Goal: Information Seeking & Learning: Check status

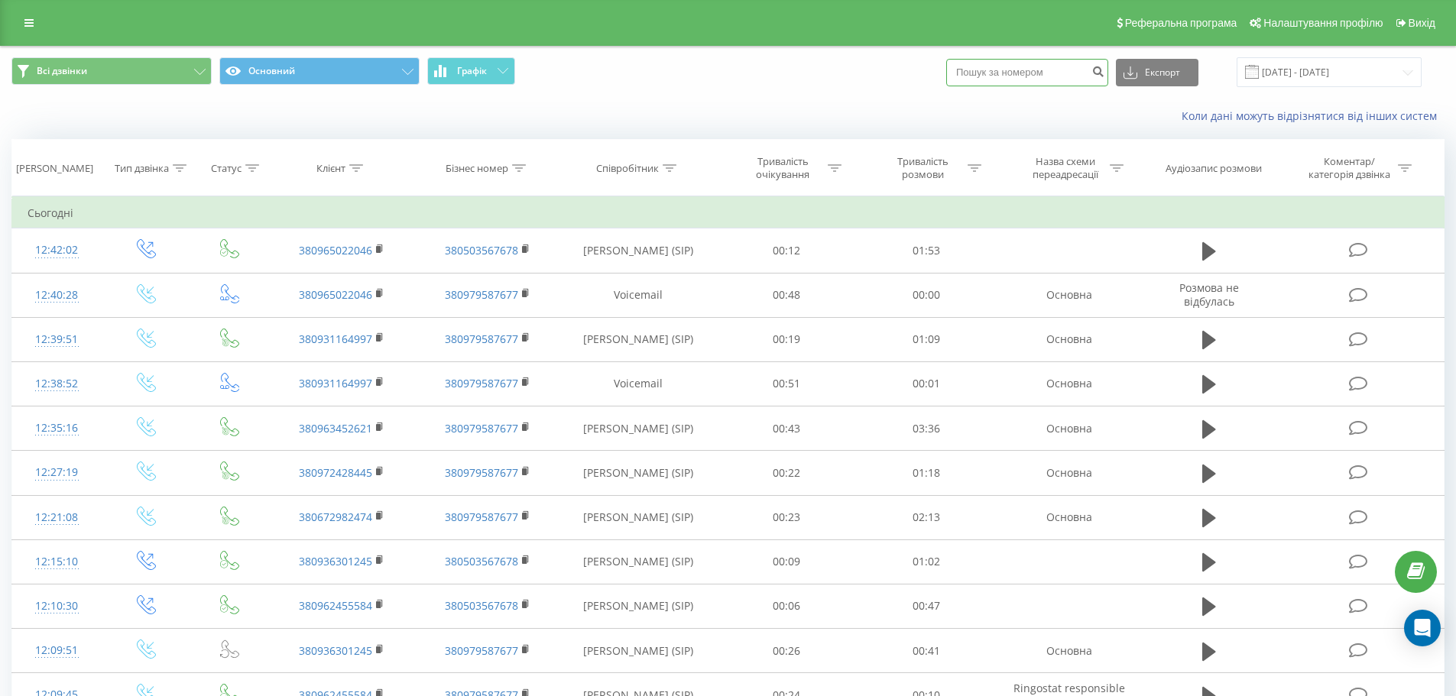
click at [1025, 65] on input at bounding box center [1027, 73] width 162 height 28
paste input "380978525715"
type input "380978525715"
click at [1104, 74] on icon "submit" at bounding box center [1097, 69] width 13 height 9
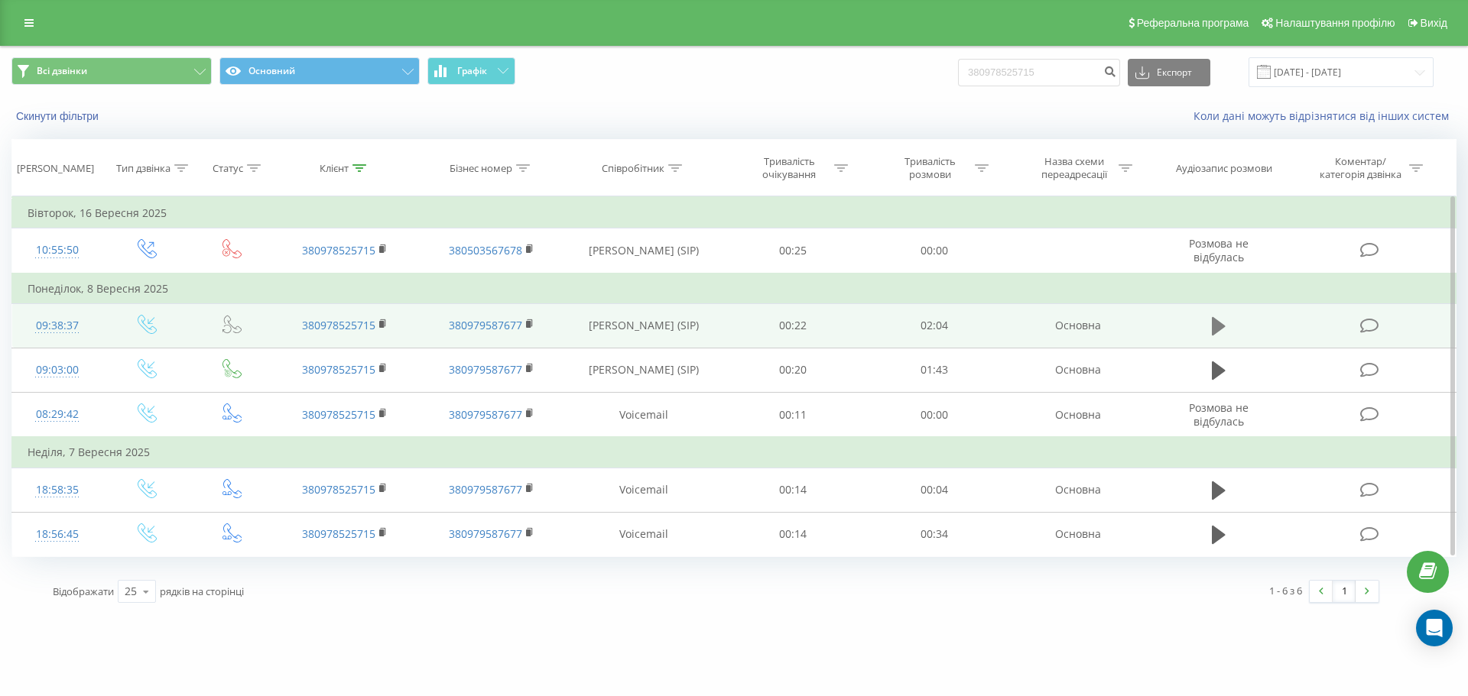
click at [1213, 326] on icon at bounding box center [1219, 326] width 14 height 18
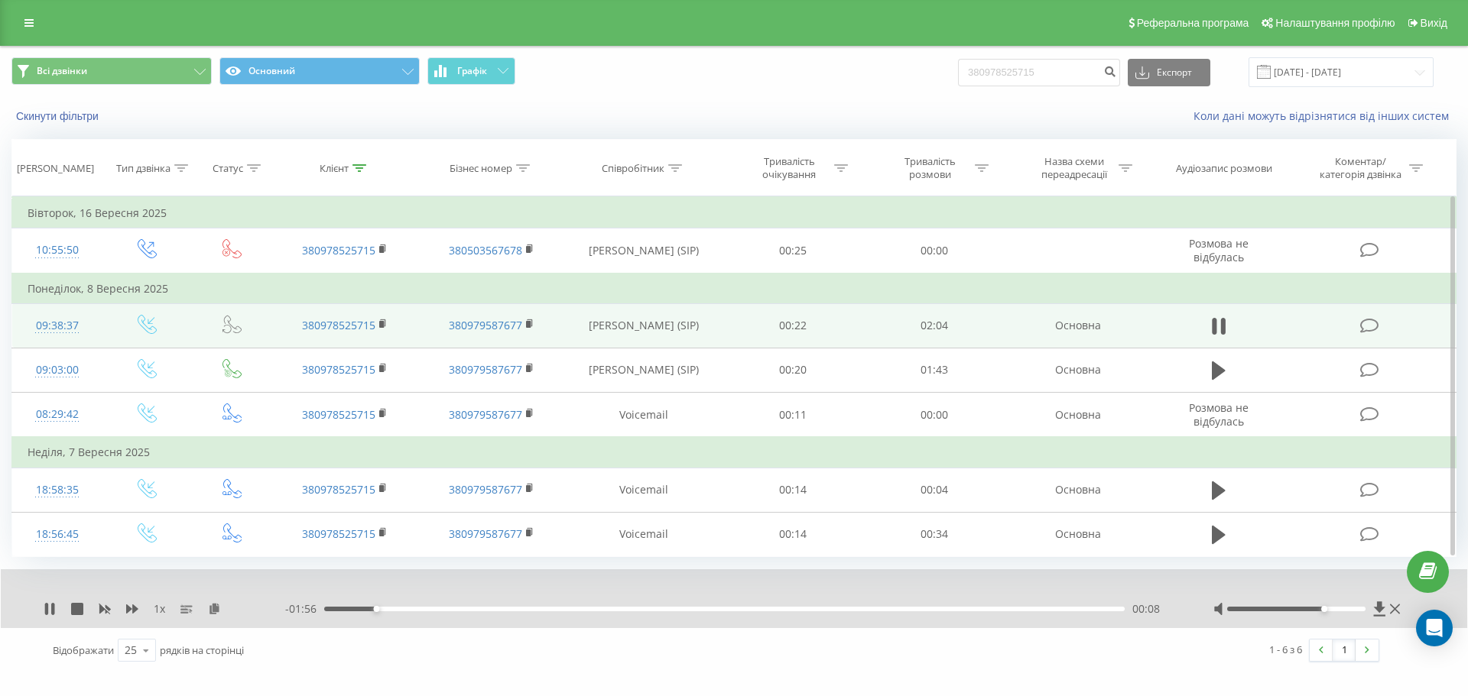
drag, startPoint x: 1304, startPoint y: 607, endPoint x: 1323, endPoint y: 616, distance: 21.2
click at [1325, 617] on div "1 x - 01:56 00:08 00:08" at bounding box center [734, 598] width 1466 height 59
click at [1318, 604] on div at bounding box center [1308, 609] width 190 height 15
drag, startPoint x: 1324, startPoint y: 609, endPoint x: 1303, endPoint y: 611, distance: 20.7
click at [1303, 611] on div at bounding box center [1296, 609] width 139 height 5
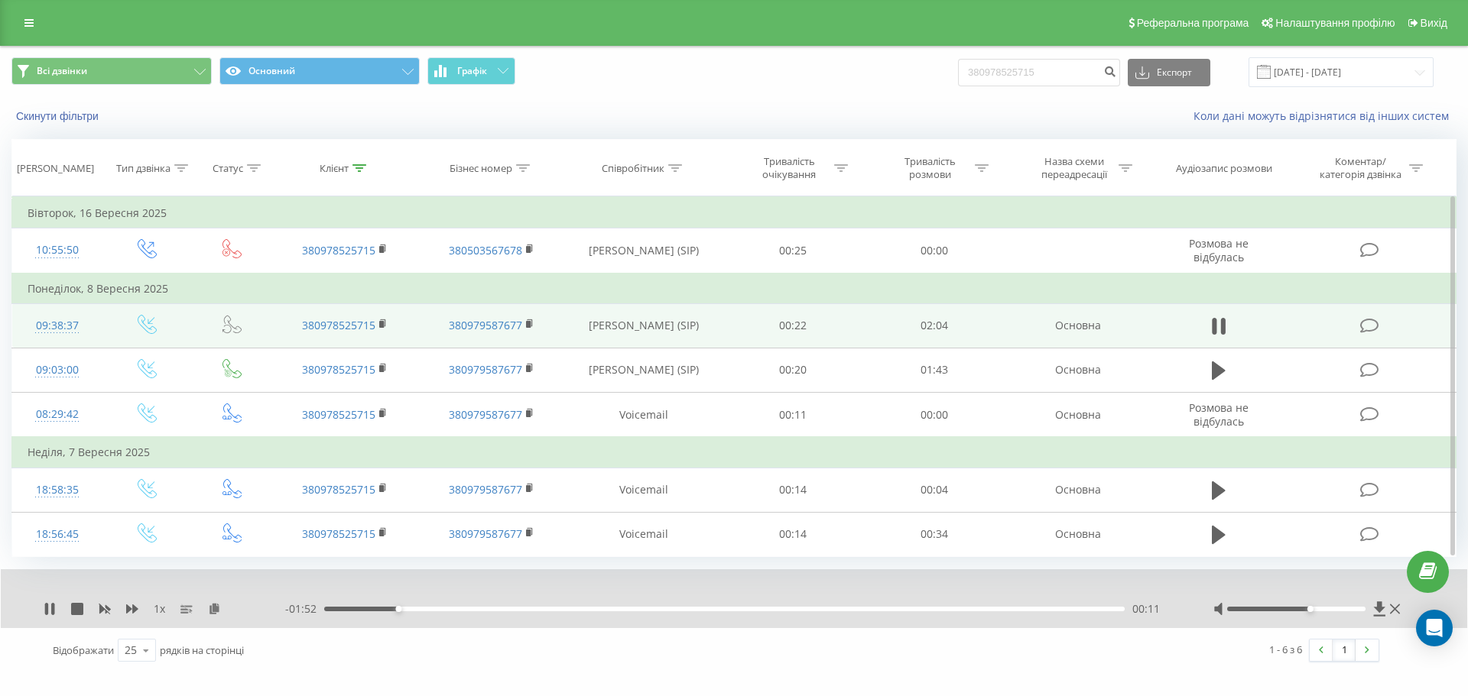
click at [465, 606] on div "- 01:52 00:11 00:11" at bounding box center [730, 609] width 890 height 15
click at [465, 610] on div "00:11" at bounding box center [724, 609] width 800 height 5
click at [540, 610] on div "00:33" at bounding box center [724, 609] width 800 height 5
click at [633, 609] on div "00:48" at bounding box center [724, 609] width 800 height 5
drag, startPoint x: 663, startPoint y: 608, endPoint x: 702, endPoint y: 611, distance: 39.9
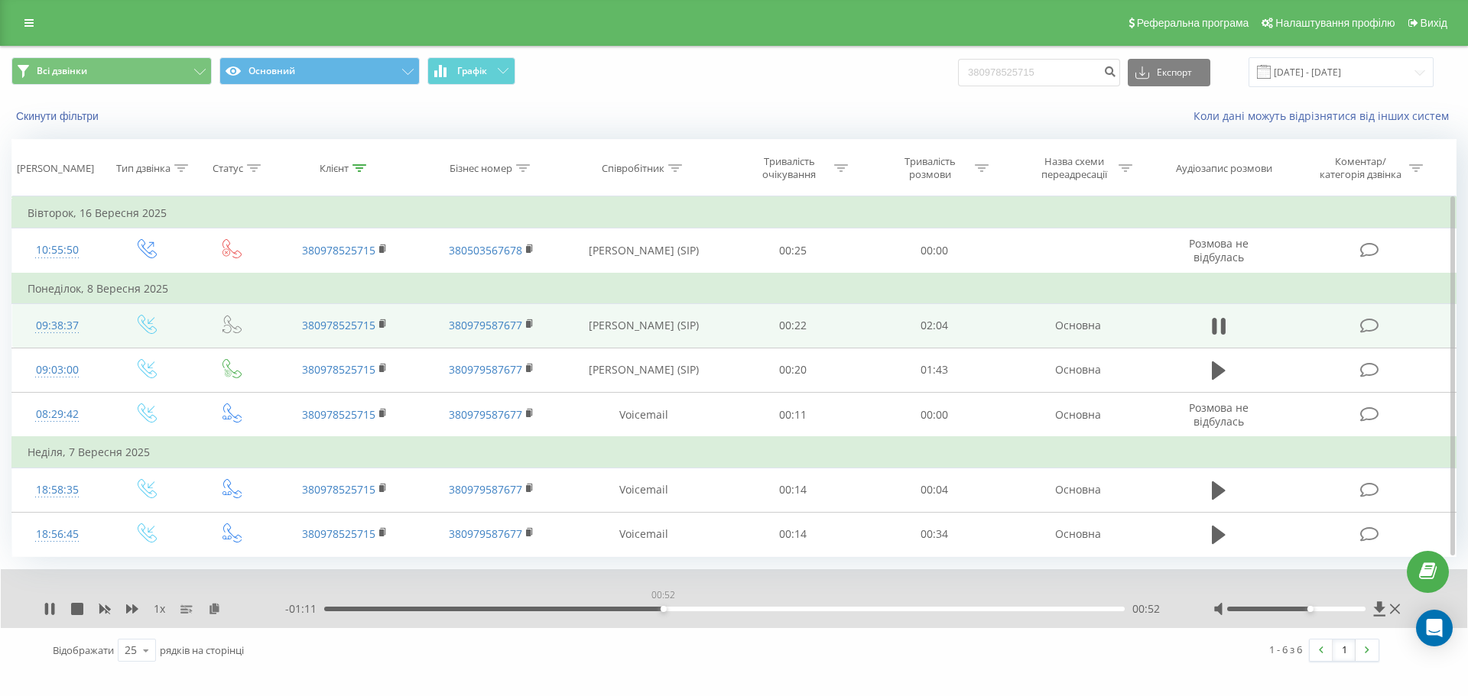
click at [669, 608] on div "00:52" at bounding box center [724, 609] width 800 height 5
drag, startPoint x: 715, startPoint y: 609, endPoint x: 733, endPoint y: 609, distance: 18.3
click at [717, 609] on div "00:55" at bounding box center [724, 609] width 800 height 5
drag, startPoint x: 748, startPoint y: 610, endPoint x: 788, endPoint y: 610, distance: 39.7
click at [753, 610] on div "01:02" at bounding box center [724, 609] width 800 height 5
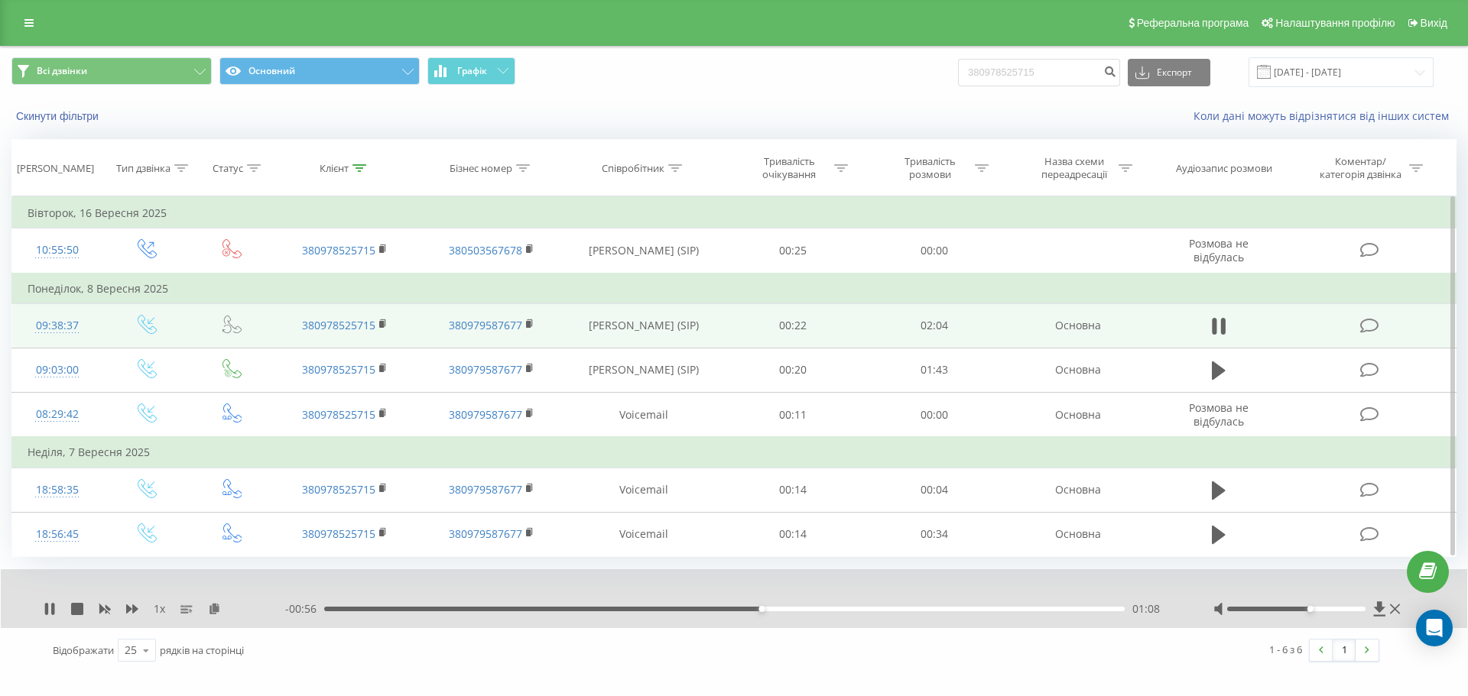
click at [801, 610] on div "01:08" at bounding box center [724, 609] width 800 height 5
click at [829, 607] on div "01:15" at bounding box center [724, 609] width 800 height 5
click at [874, 614] on div "- 00:45 01:19 01:19" at bounding box center [730, 609] width 890 height 15
click at [867, 607] on div "01:19" at bounding box center [724, 609] width 800 height 5
click at [884, 608] on div "01:25" at bounding box center [724, 609] width 800 height 5
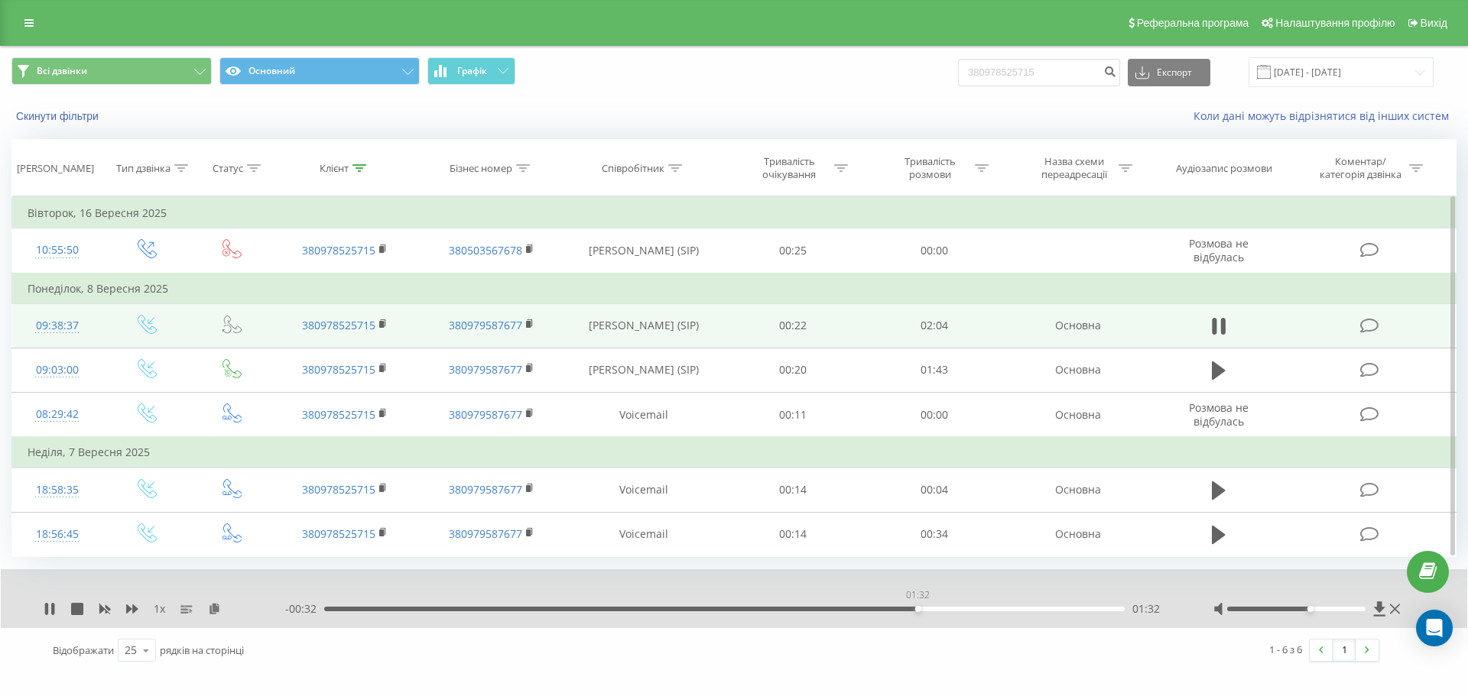
click at [917, 608] on div "01:32" at bounding box center [724, 609] width 800 height 5
click at [933, 608] on div "01:32" at bounding box center [724, 609] width 800 height 5
click at [961, 608] on div "01:39" at bounding box center [724, 609] width 800 height 5
click at [995, 608] on div "01:44" at bounding box center [724, 609] width 800 height 5
click at [1018, 608] on div "01:45" at bounding box center [724, 609] width 800 height 5
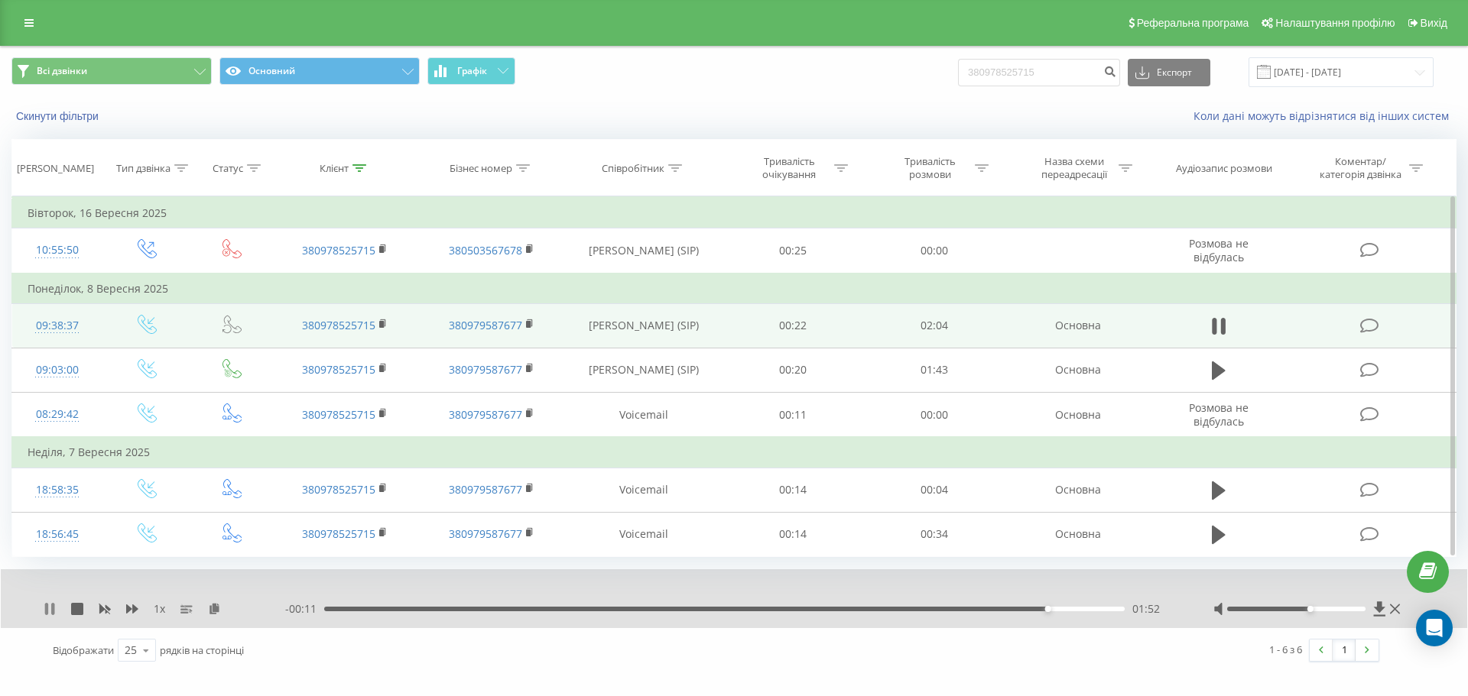
click at [55, 604] on icon at bounding box center [50, 609] width 12 height 12
drag, startPoint x: 25, startPoint y: 24, endPoint x: 24, endPoint y: 55, distance: 31.3
click at [24, 24] on icon at bounding box center [28, 23] width 9 height 11
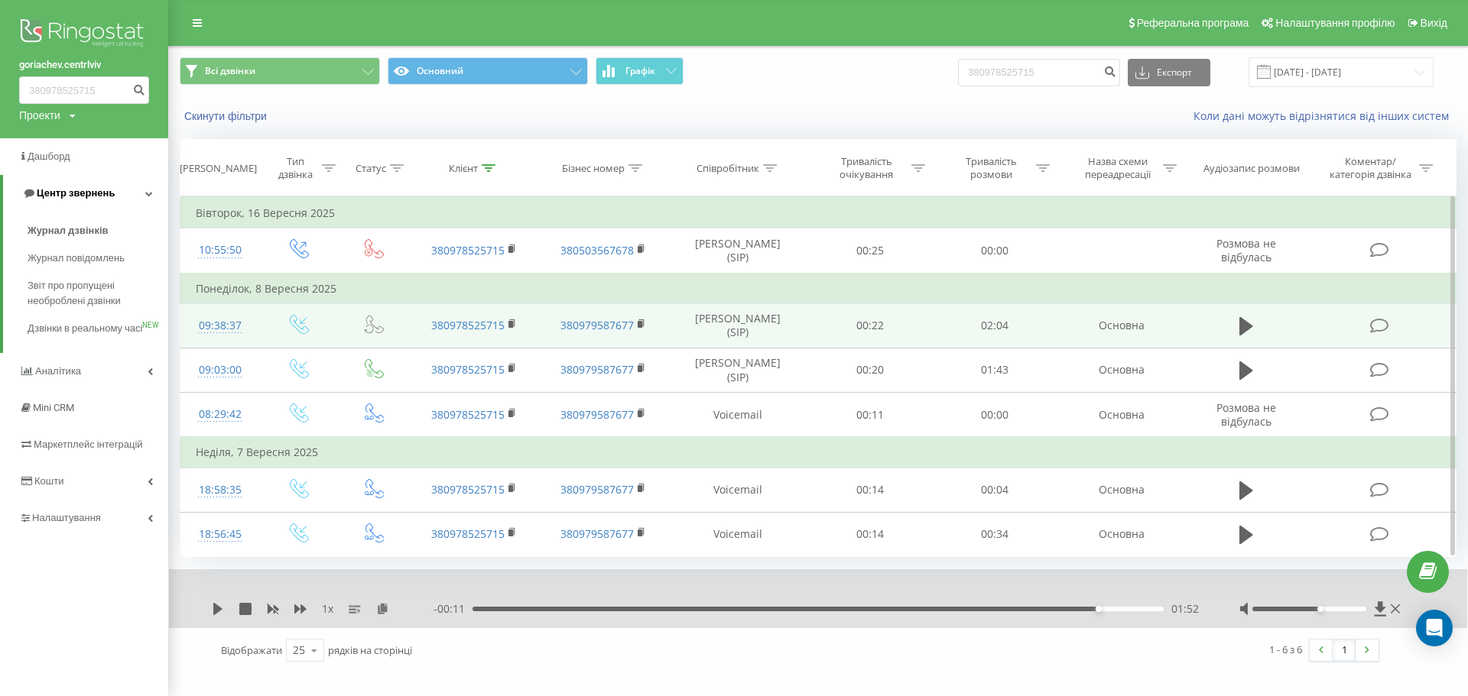
click at [63, 229] on span "Журнал дзвінків" at bounding box center [68, 230] width 81 height 15
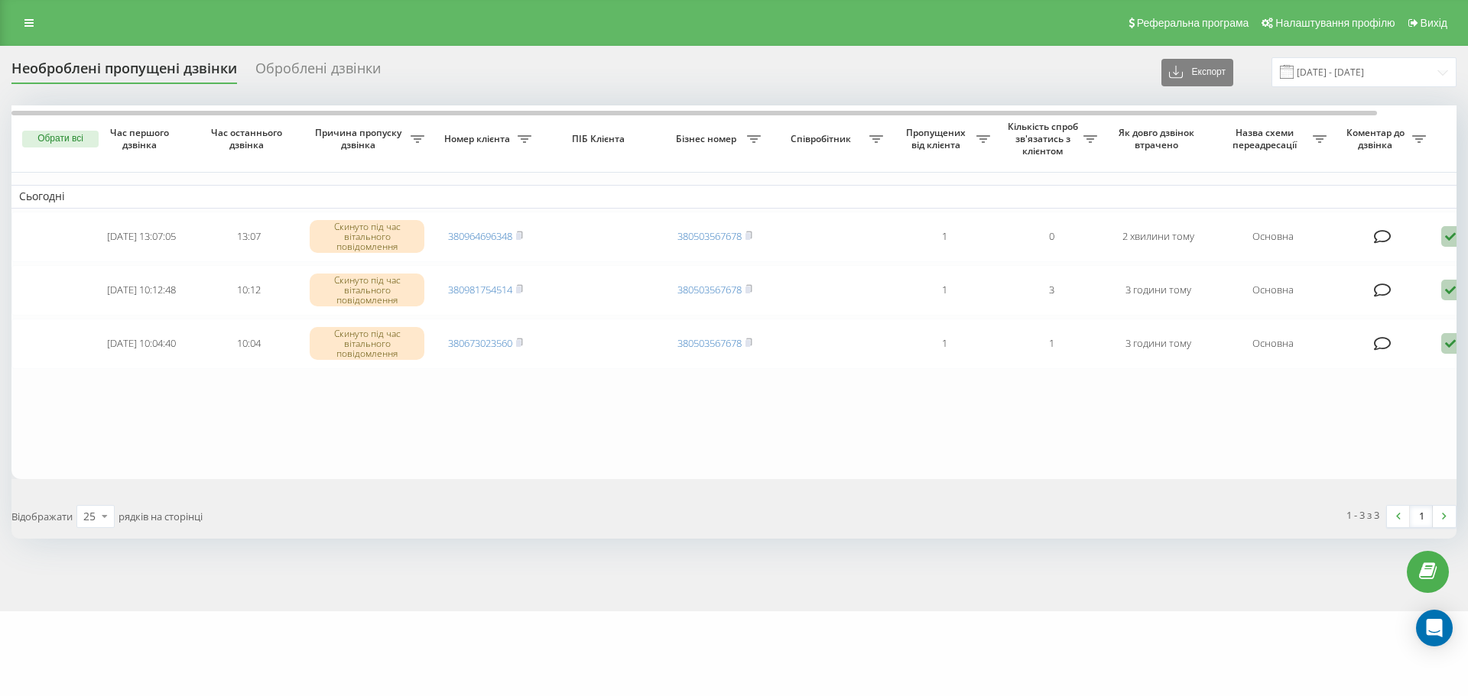
click at [986, 512] on div "1 - 3 з 3 1" at bounding box center [1100, 517] width 733 height 44
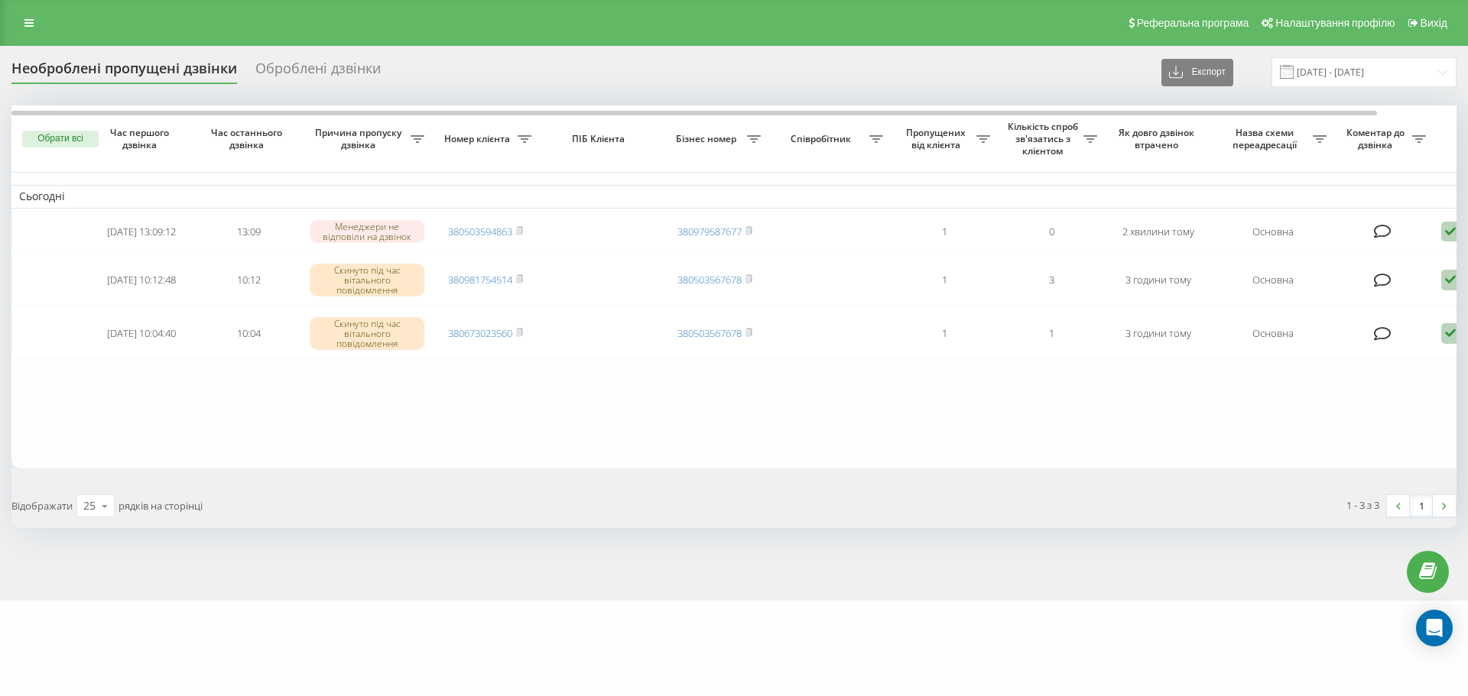
click at [802, 643] on div "goriachev.centrlviv Проекти goriachev.centrlviv Дашборд Центр звернень Журнал д…" at bounding box center [734, 348] width 1468 height 696
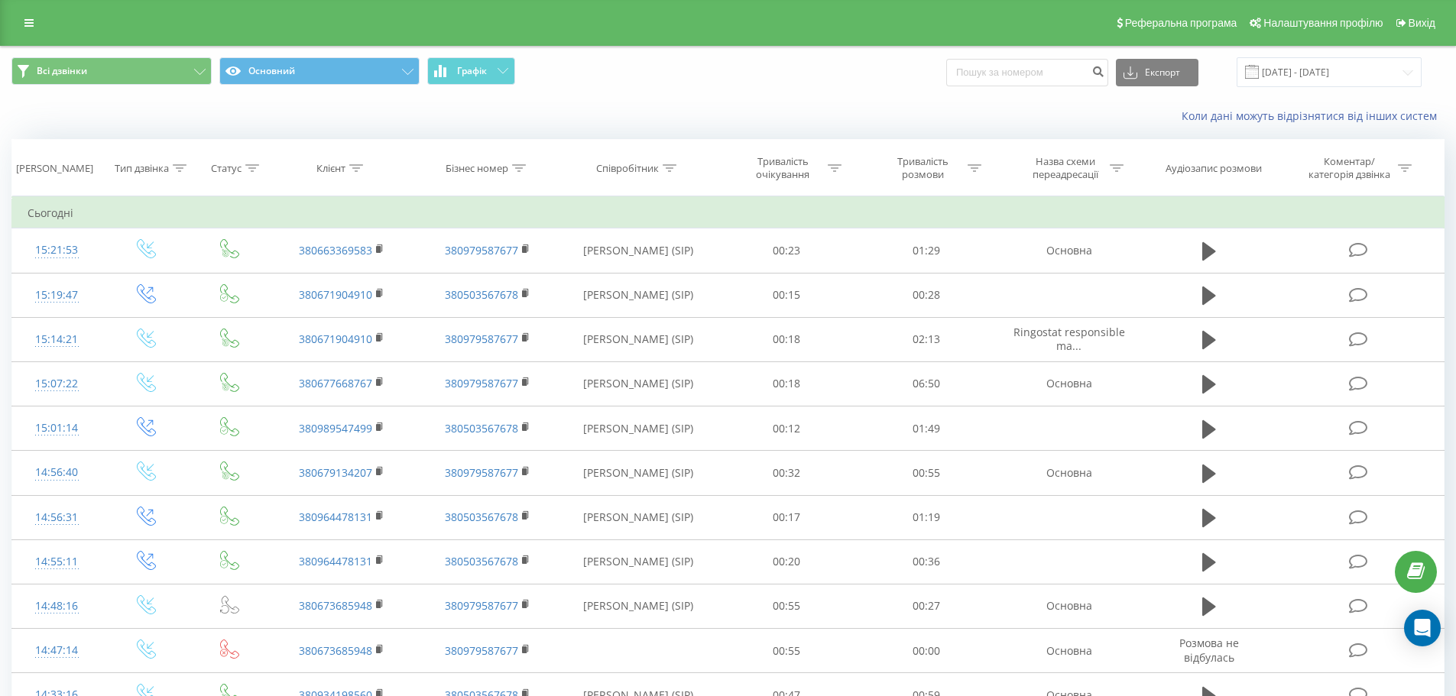
click at [1114, 119] on div "Коли дані можуть відрізнятися вiд інших систем" at bounding box center [1001, 116] width 909 height 15
click at [156, 133] on div "Коли дані можуть відрізнятися вiд інших систем" at bounding box center [728, 116] width 1455 height 37
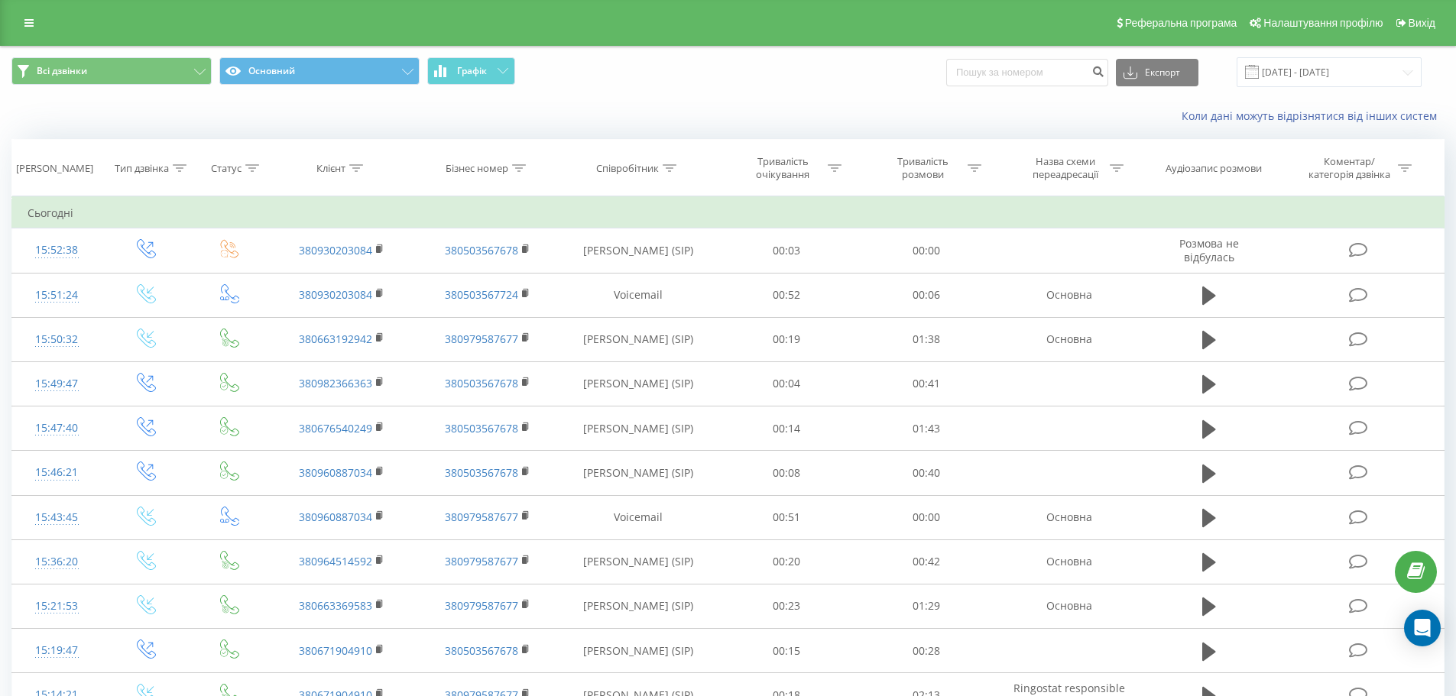
click at [133, 96] on div "Всі дзвінки Основний Графік Експорт .csv .xls .xlsx 19.08.2025 - 19.09.2025" at bounding box center [728, 72] width 1455 height 51
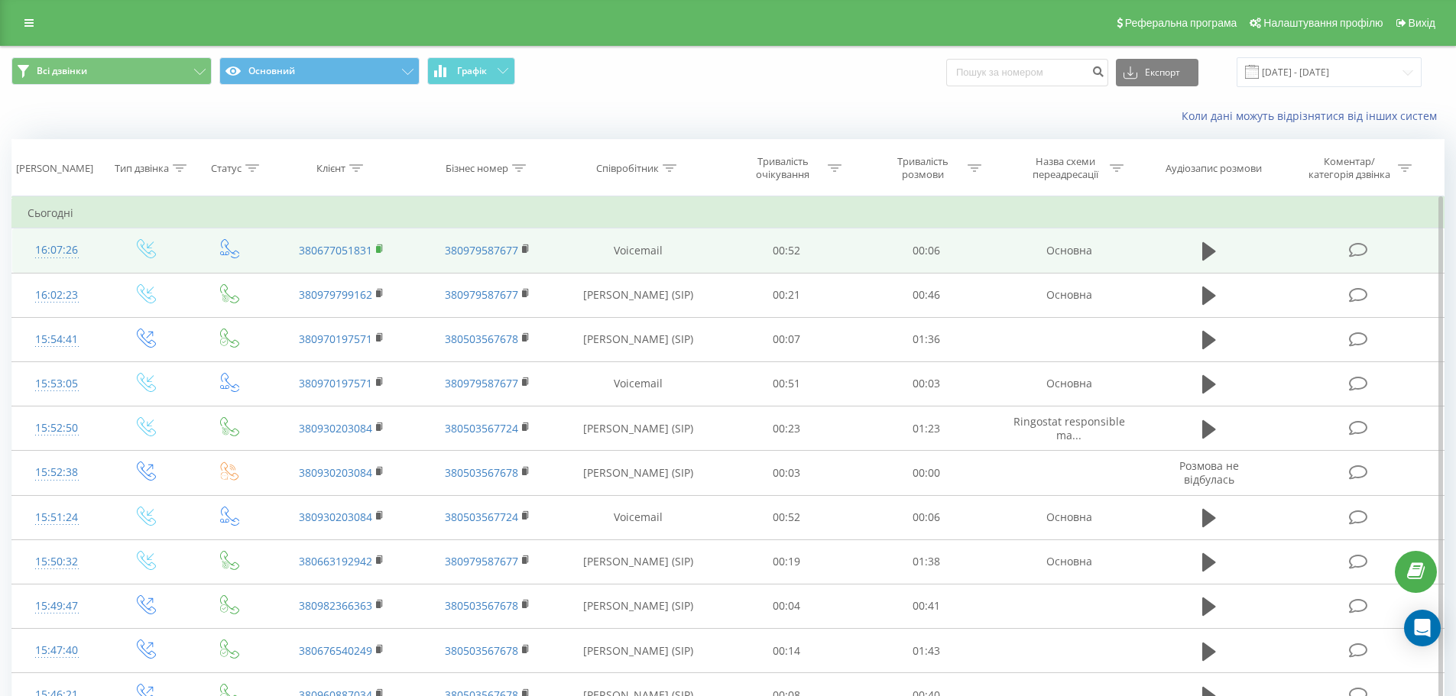
click at [381, 250] on icon at bounding box center [380, 249] width 8 height 11
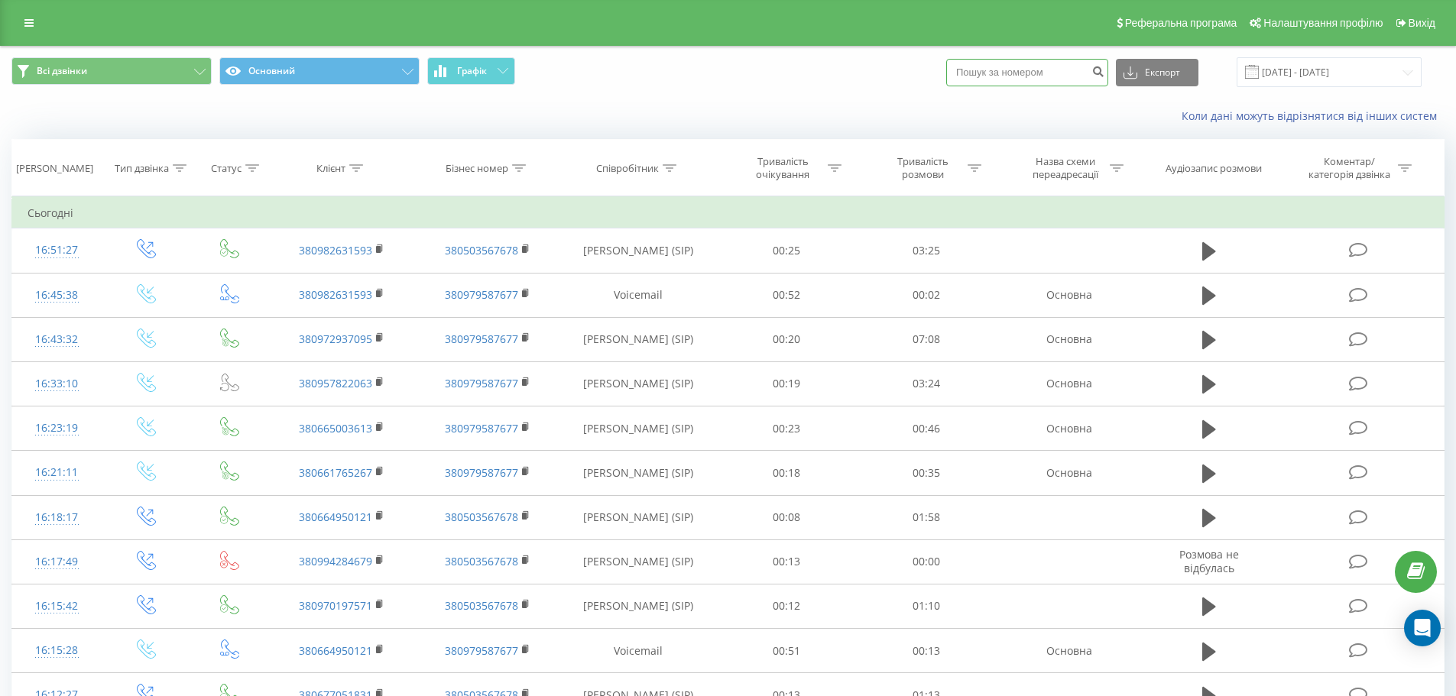
click at [1017, 85] on input at bounding box center [1027, 73] width 162 height 28
paste input "380502303505"
type input "380502303505"
click at [1108, 78] on button "submit" at bounding box center [1098, 73] width 21 height 28
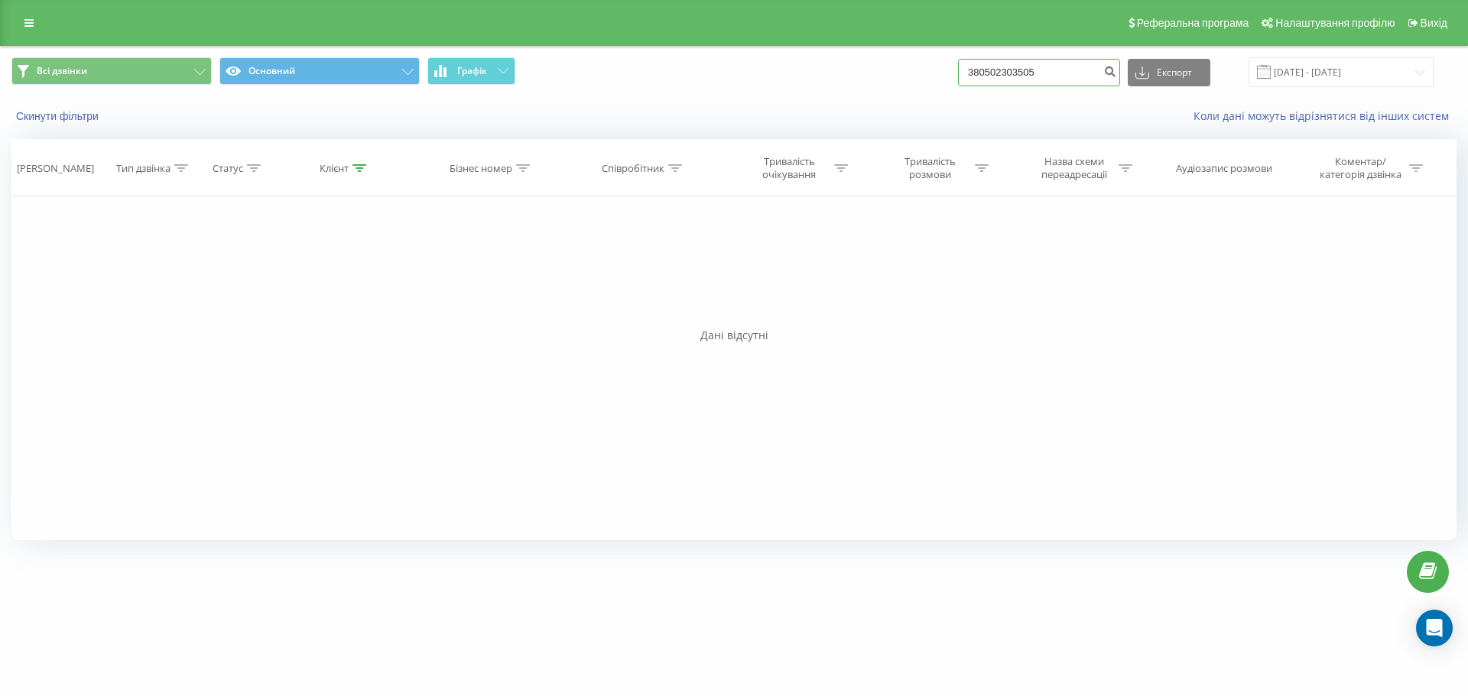
click at [998, 75] on input "380502303505" at bounding box center [1039, 73] width 162 height 28
click at [995, 73] on input "380502303505" at bounding box center [1039, 73] width 162 height 28
type input "0502303505"
click at [30, 31] on div "Реферальна програма Налаштування профілю Вихід" at bounding box center [734, 23] width 1468 height 46
drag, startPoint x: 28, startPoint y: 24, endPoint x: 36, endPoint y: 34, distance: 12.4
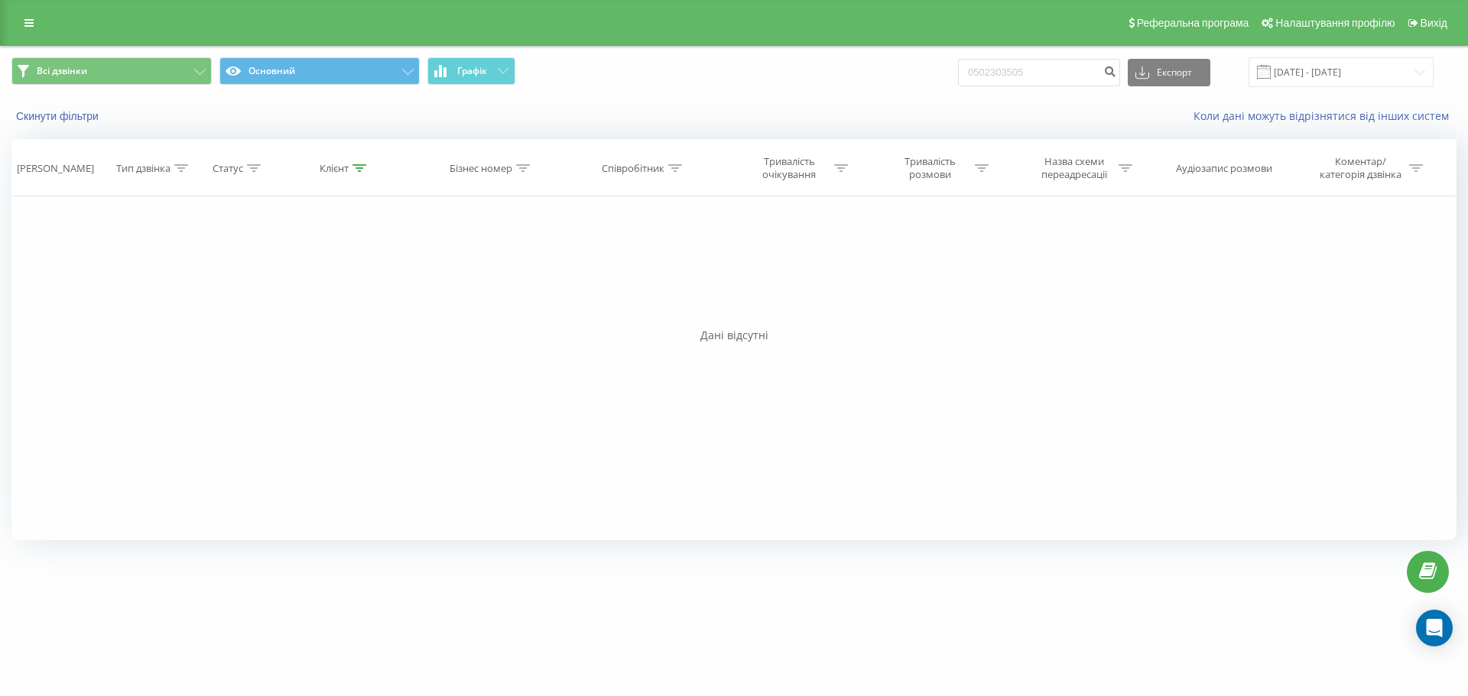
click at [28, 24] on icon at bounding box center [28, 23] width 9 height 11
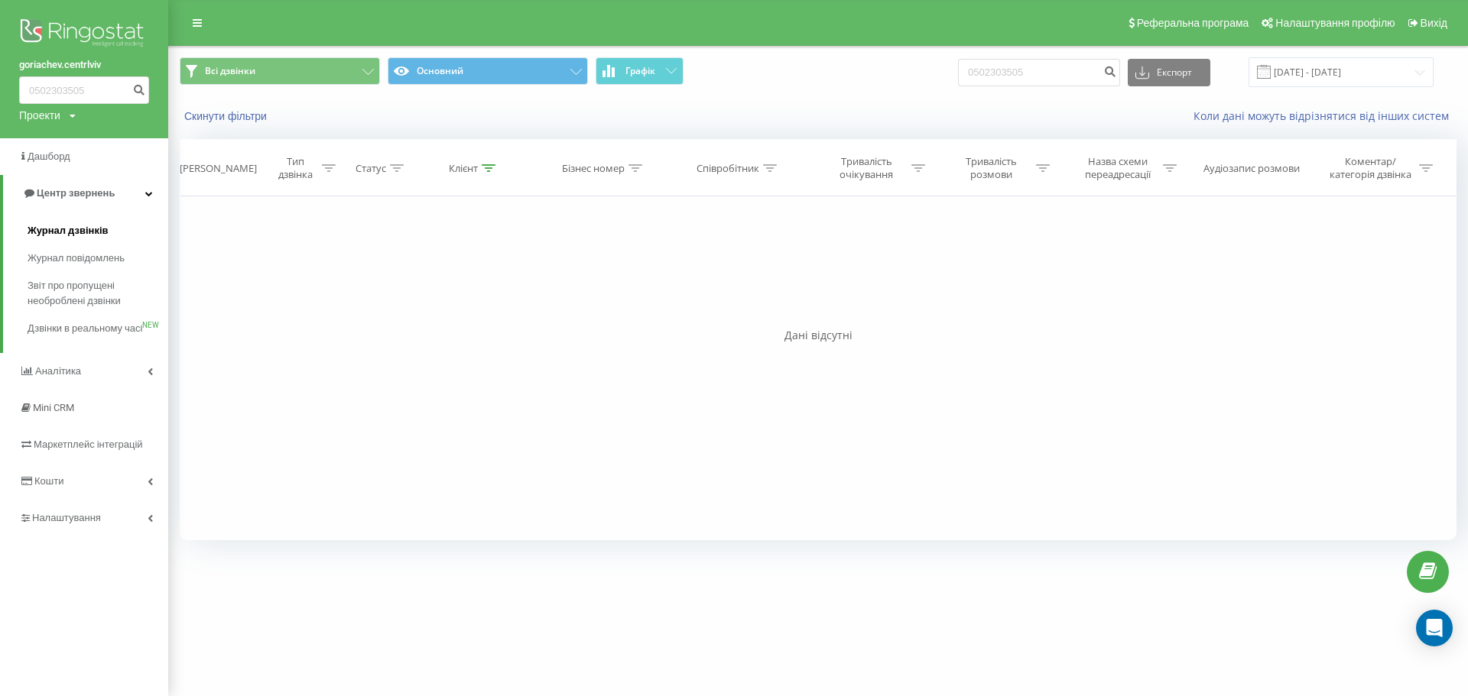
click at [76, 224] on span "Журнал дзвінків" at bounding box center [68, 230] width 81 height 15
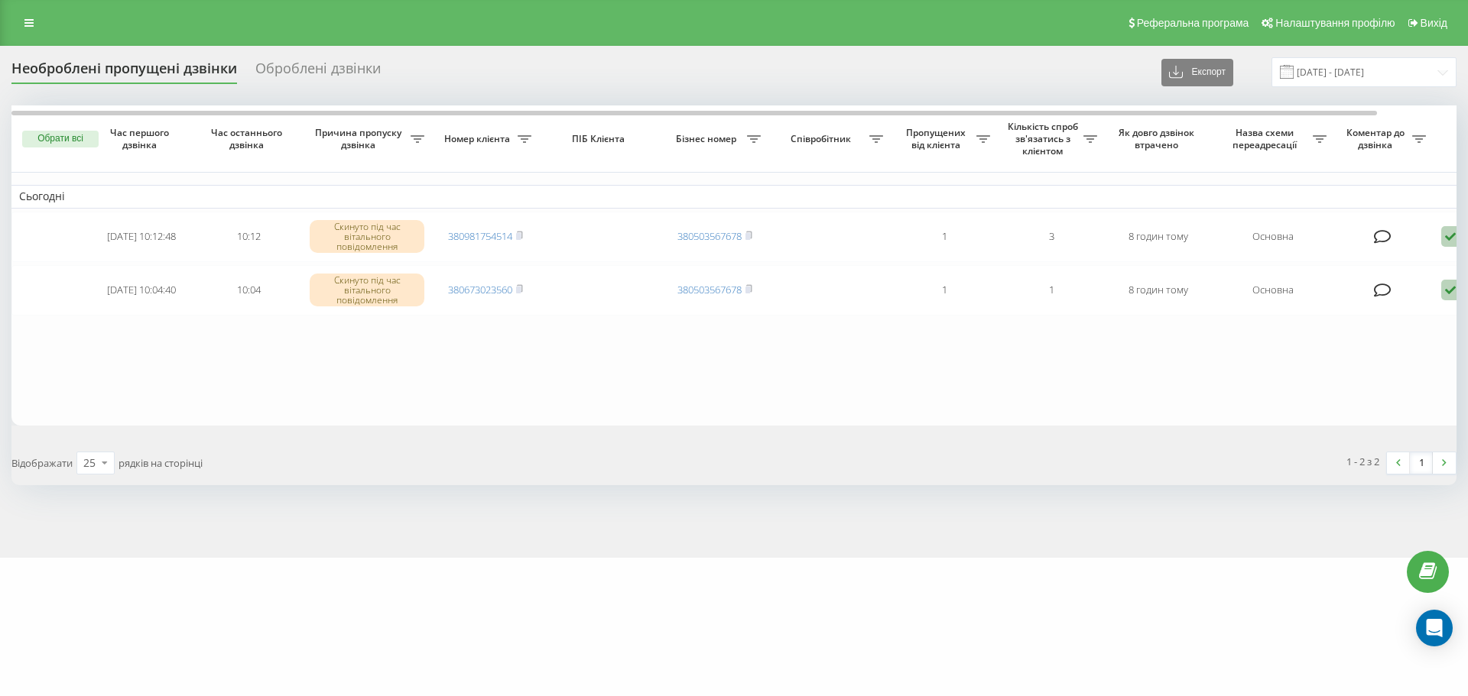
drag, startPoint x: 727, startPoint y: 654, endPoint x: 579, endPoint y: 356, distance: 332.3
click at [727, 654] on div "goriachev.centrlviv Проекти goriachev.centrlviv Дашборд Центр звернень Журнал д…" at bounding box center [734, 348] width 1468 height 696
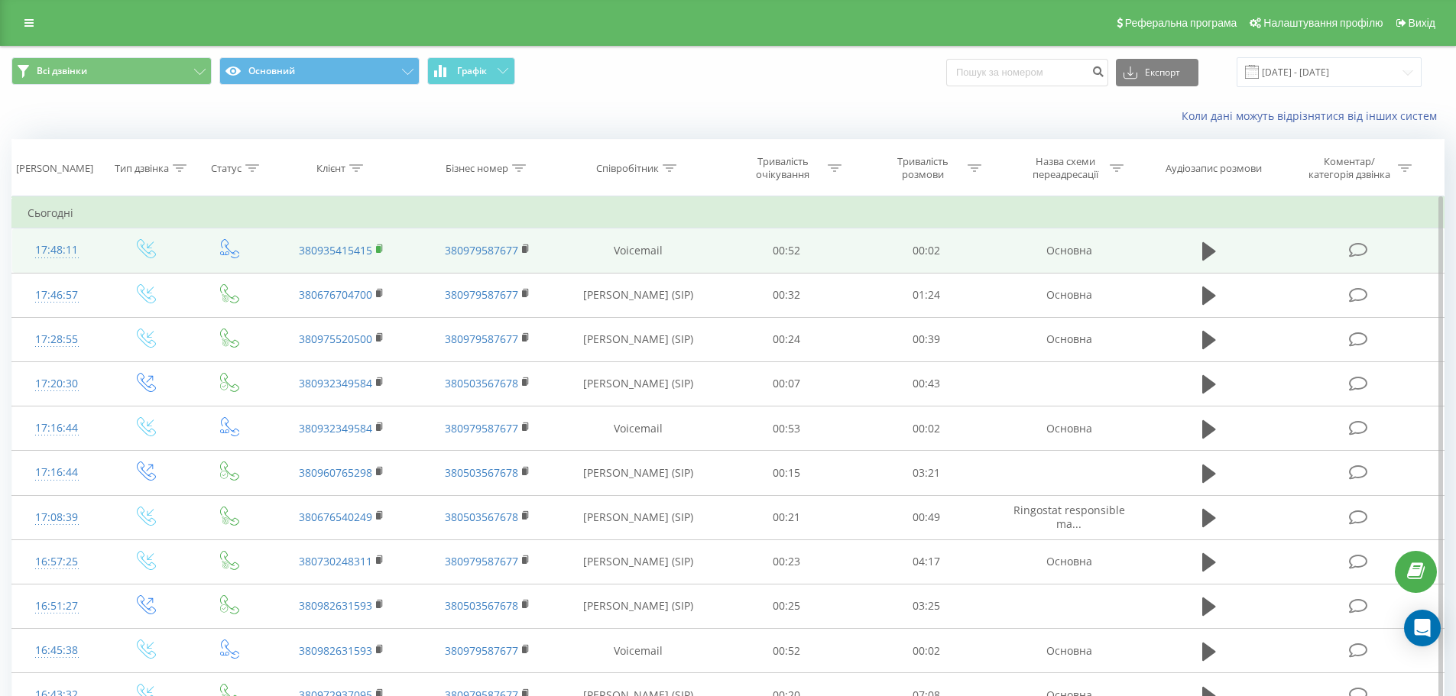
click at [377, 247] on rect at bounding box center [378, 249] width 5 height 7
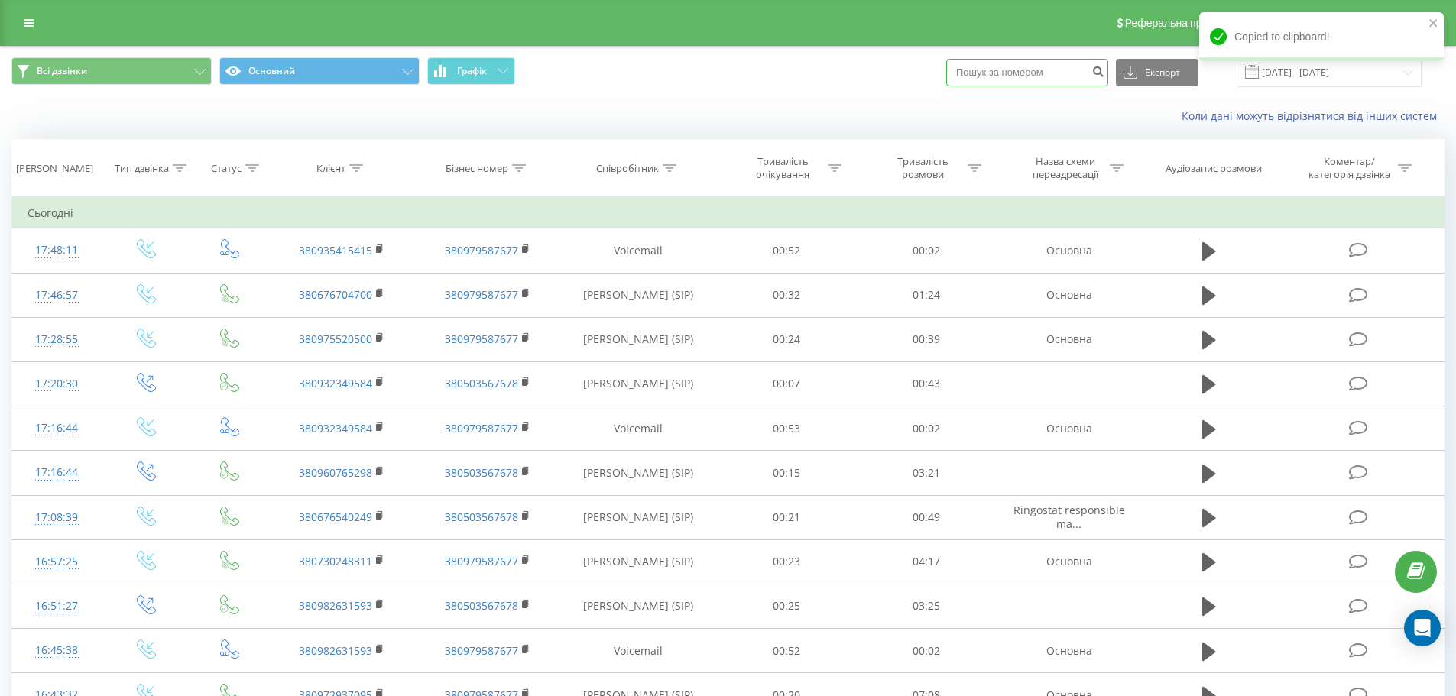
click at [995, 79] on input at bounding box center [1027, 73] width 162 height 28
paste input "0504266543"
type input "0504266543"
click at [1104, 72] on icon "submit" at bounding box center [1097, 69] width 13 height 9
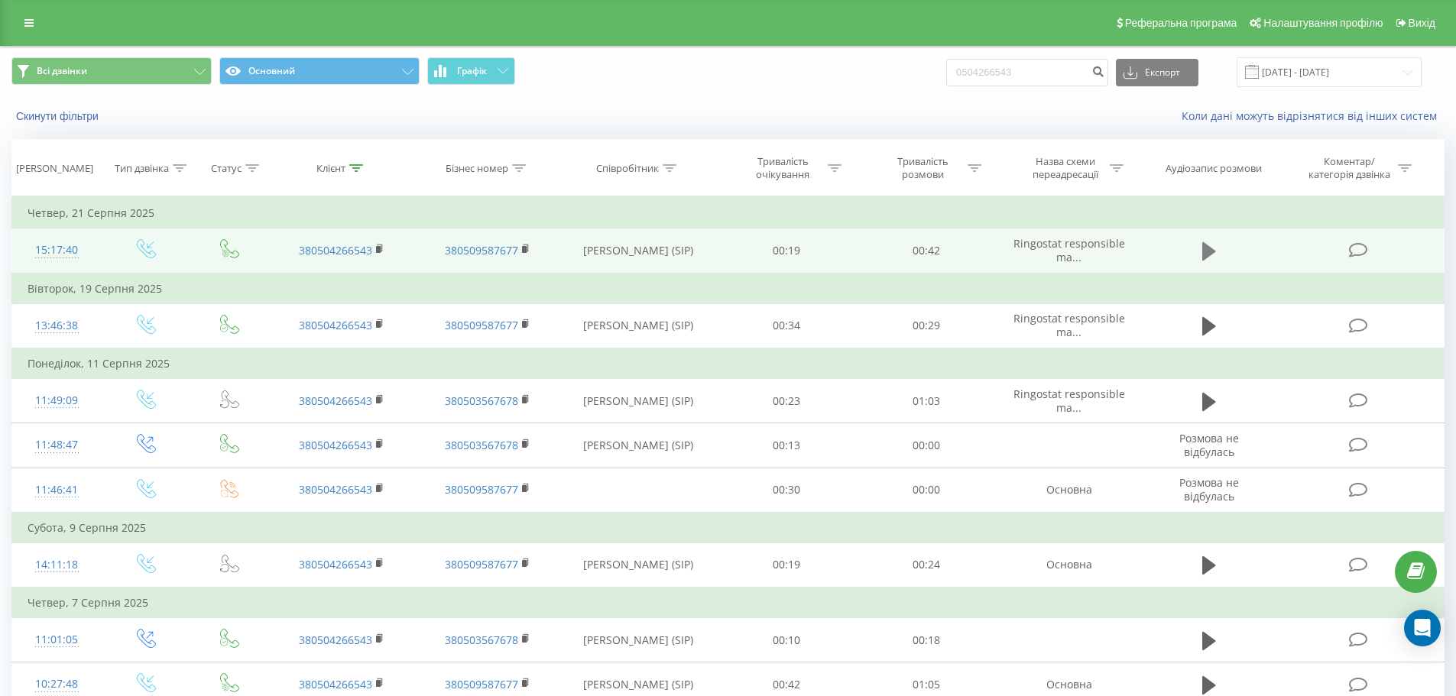
click at [1206, 248] on icon at bounding box center [1209, 251] width 14 height 18
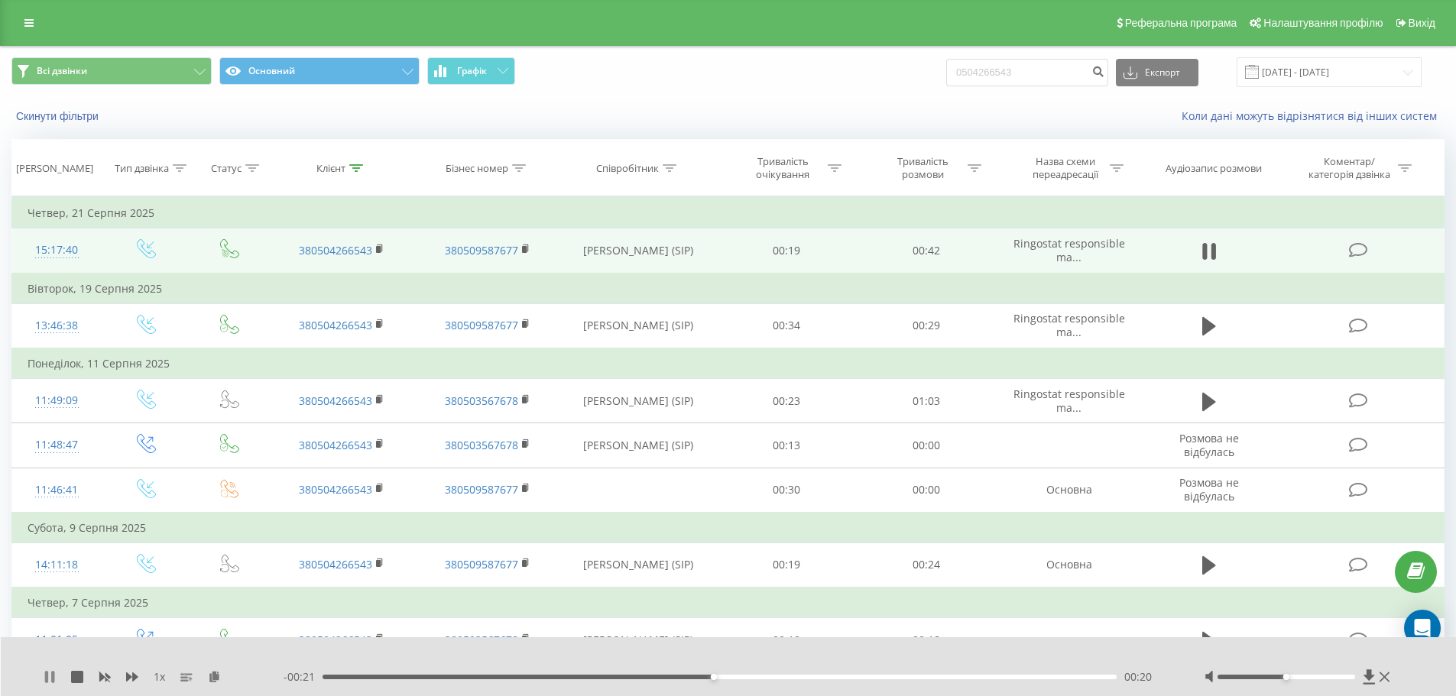
click at [50, 676] on icon at bounding box center [50, 677] width 12 height 12
click at [1396, 681] on div "1 x - 00:21 00:21 00:21" at bounding box center [729, 666] width 1456 height 59
click at [1389, 680] on div at bounding box center [1300, 677] width 190 height 15
click at [1388, 680] on icon at bounding box center [1385, 678] width 10 height 10
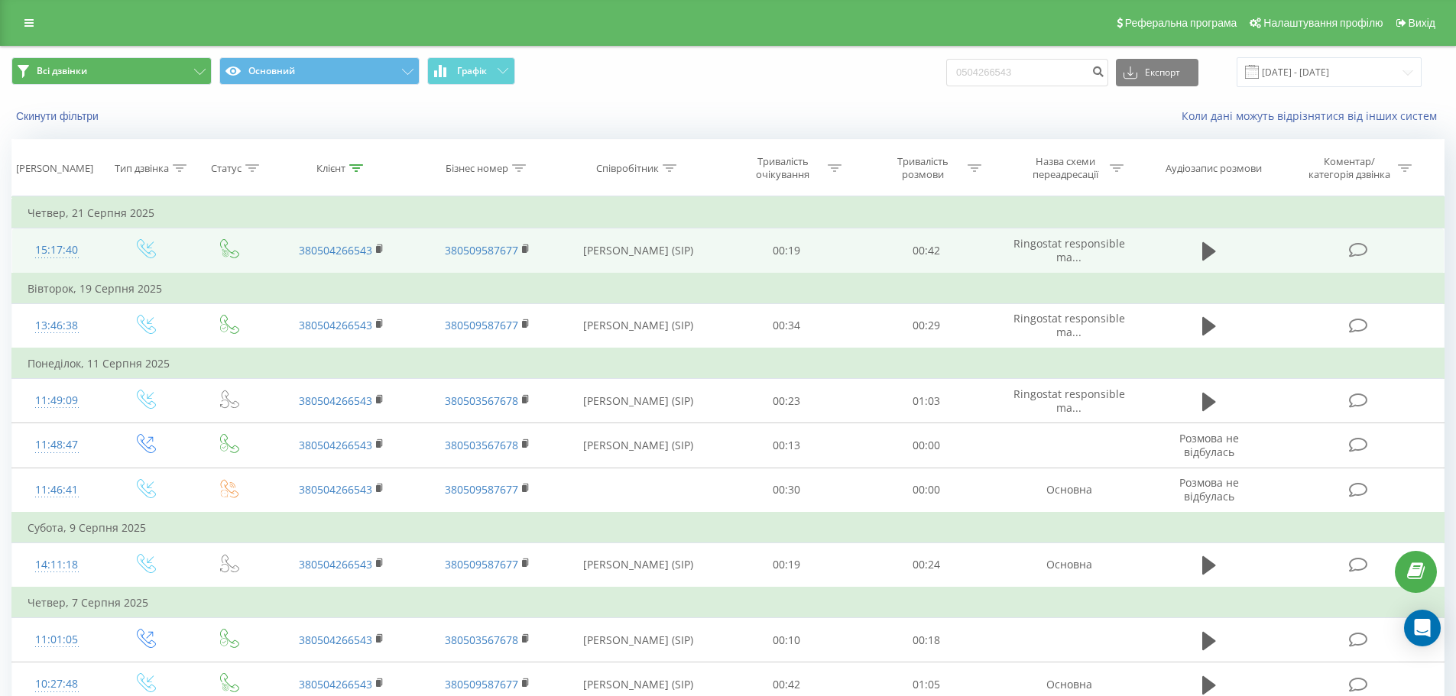
drag, startPoint x: 34, startPoint y: 18, endPoint x: 43, endPoint y: 57, distance: 39.9
click at [34, 18] on link at bounding box center [29, 22] width 28 height 21
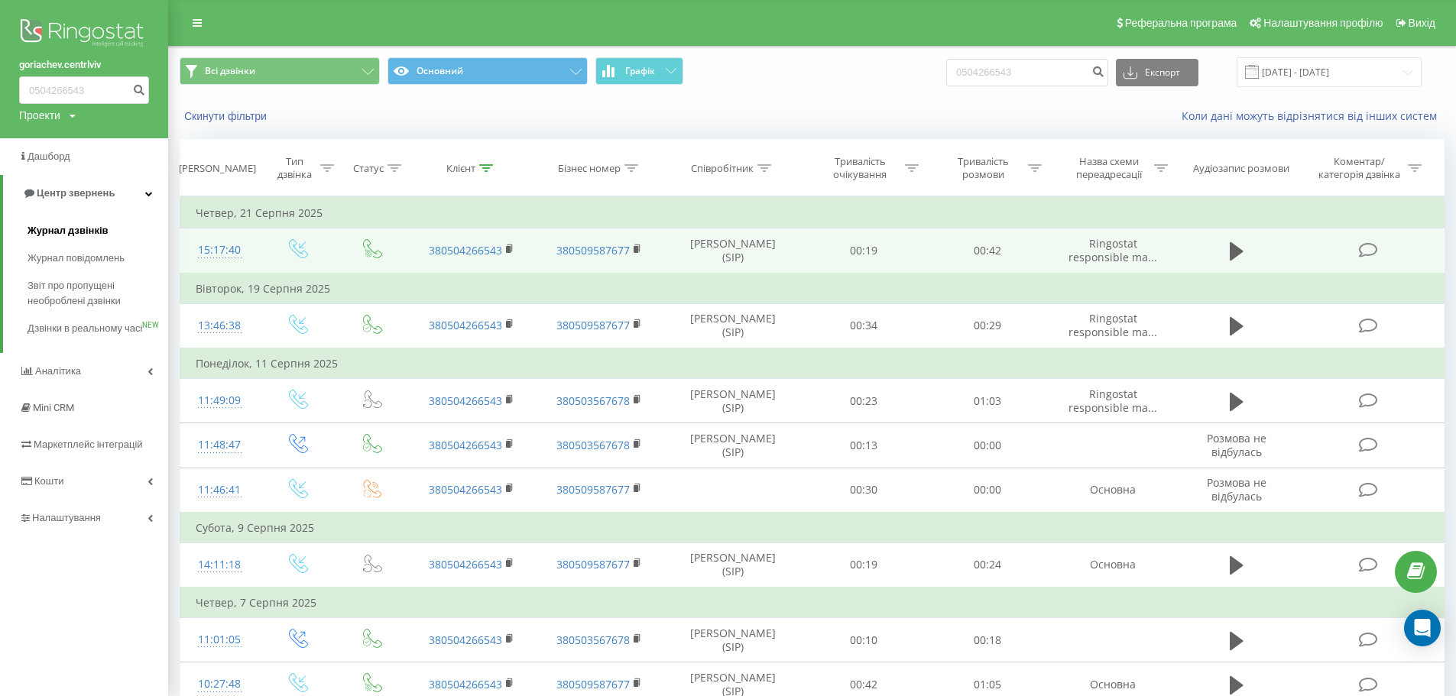
click at [44, 224] on span "Журнал дзвінків" at bounding box center [68, 230] width 81 height 15
